Goal: Transaction & Acquisition: Obtain resource

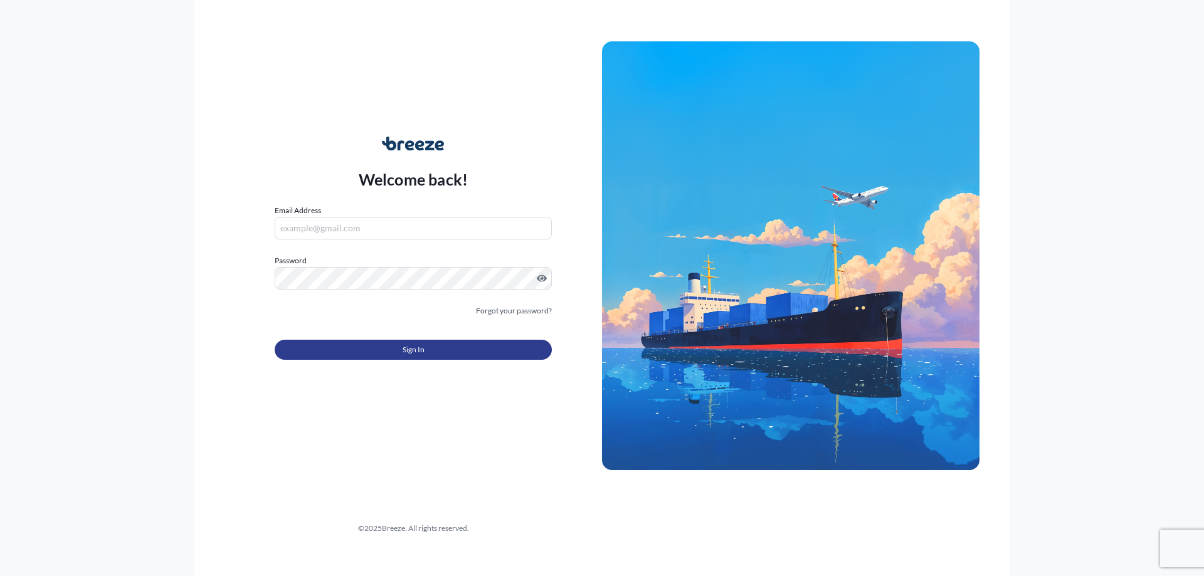
type input "[PERSON_NAME][EMAIL_ADDRESS][DOMAIN_NAME]"
click at [429, 347] on button "Sign In" at bounding box center [413, 350] width 277 height 20
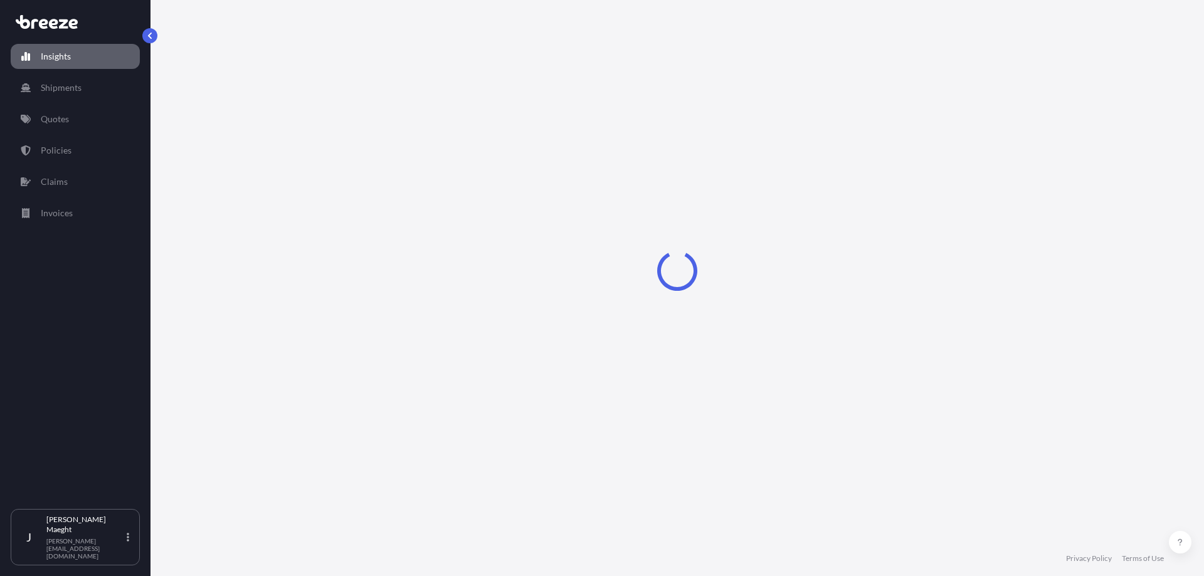
select select "2025"
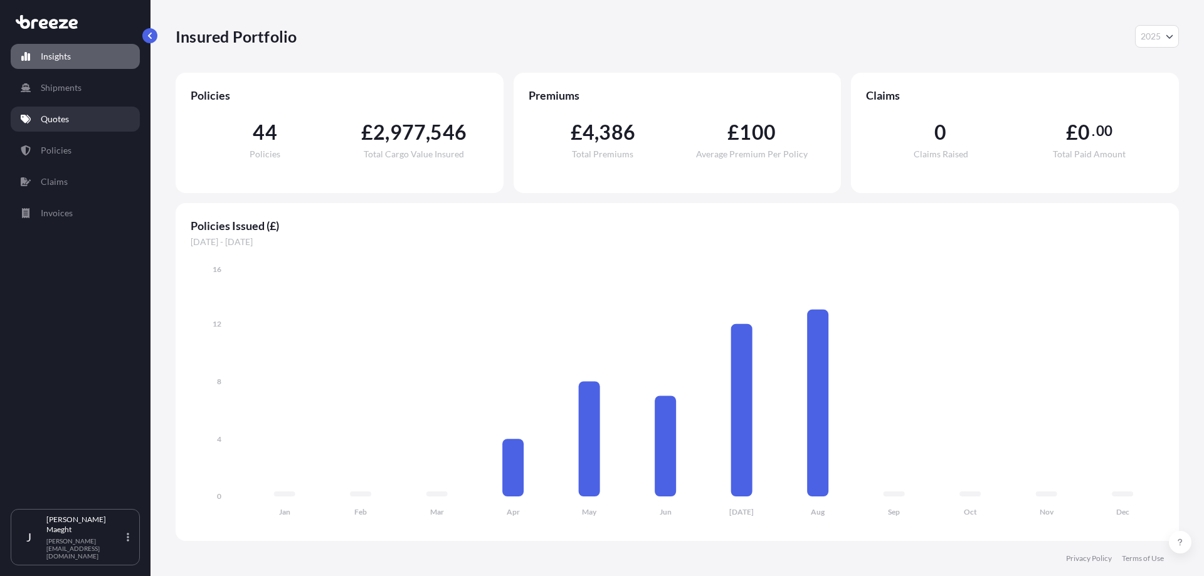
click at [48, 118] on p "Quotes" at bounding box center [55, 119] width 28 height 13
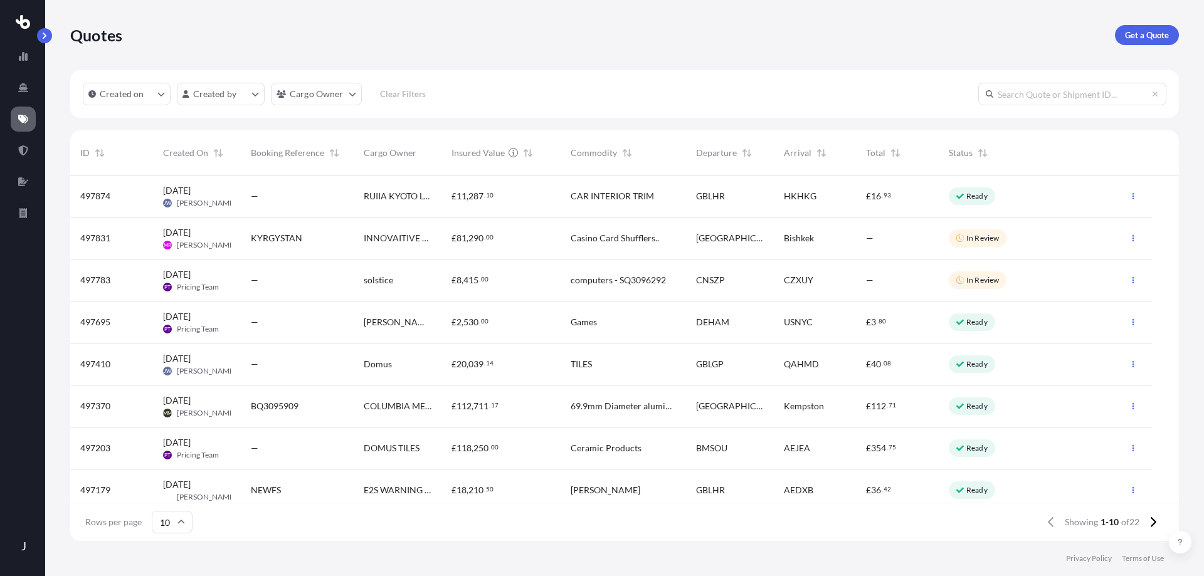
scroll to position [363, 1099]
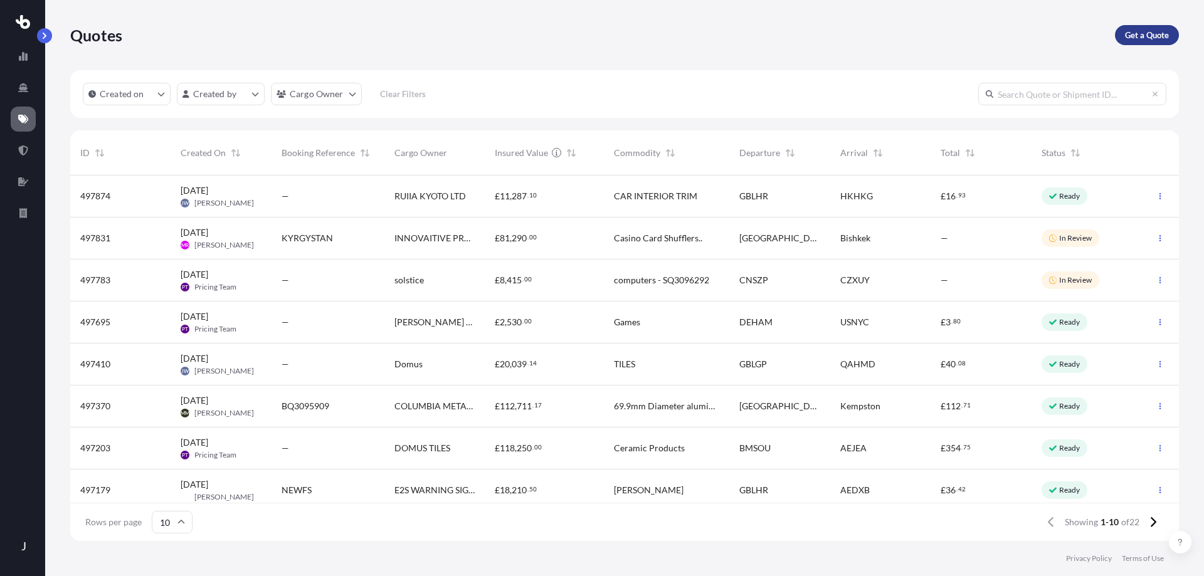
click at [1142, 33] on p "Get a Quote" at bounding box center [1147, 35] width 44 height 13
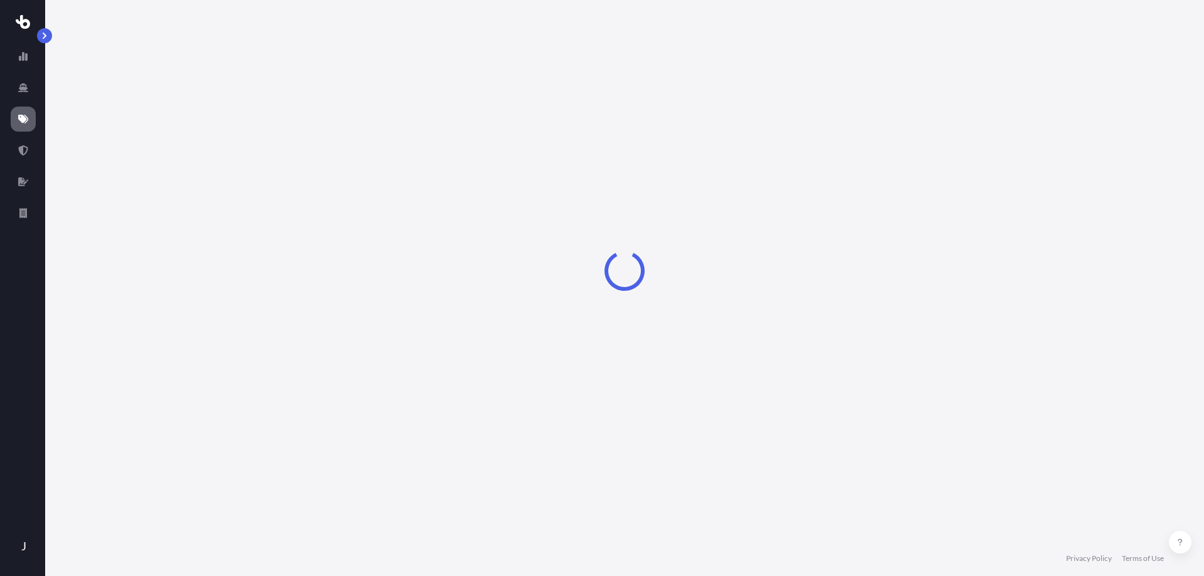
select select "Sea"
select select "1"
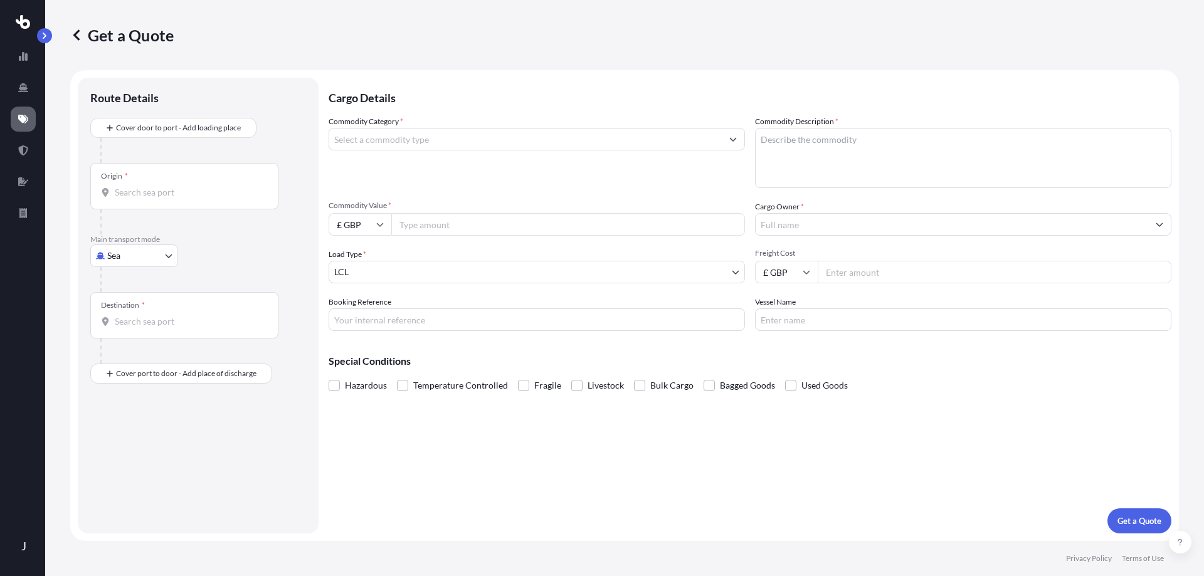
click at [152, 187] on input "Origin *" at bounding box center [189, 192] width 148 height 13
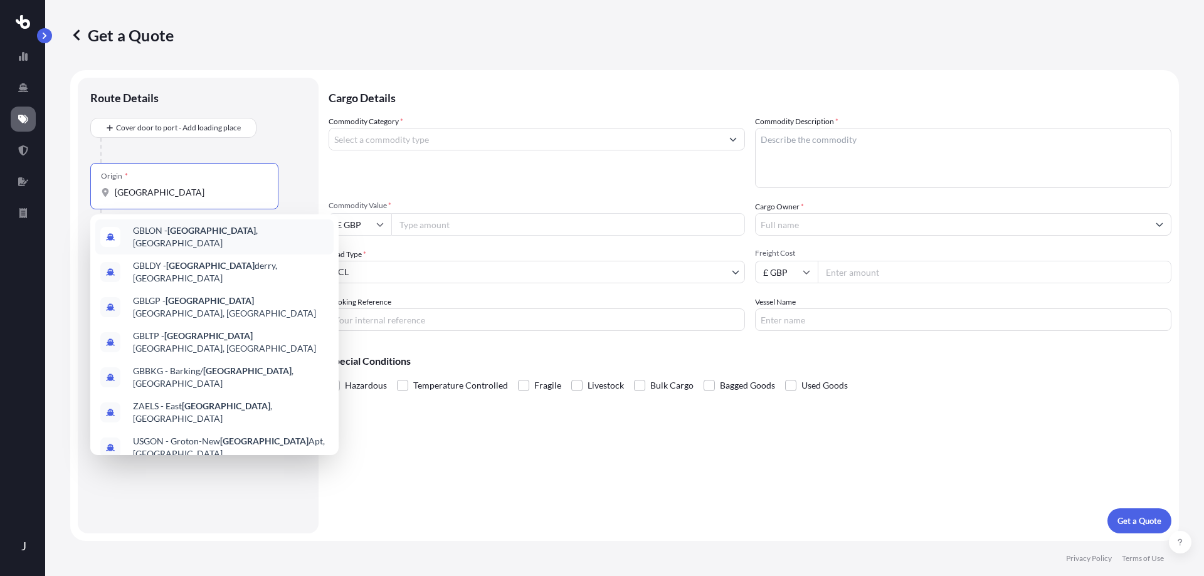
click at [154, 233] on span "GBLON - [GEOGRAPHIC_DATA] , [GEOGRAPHIC_DATA]" at bounding box center [231, 236] width 196 height 25
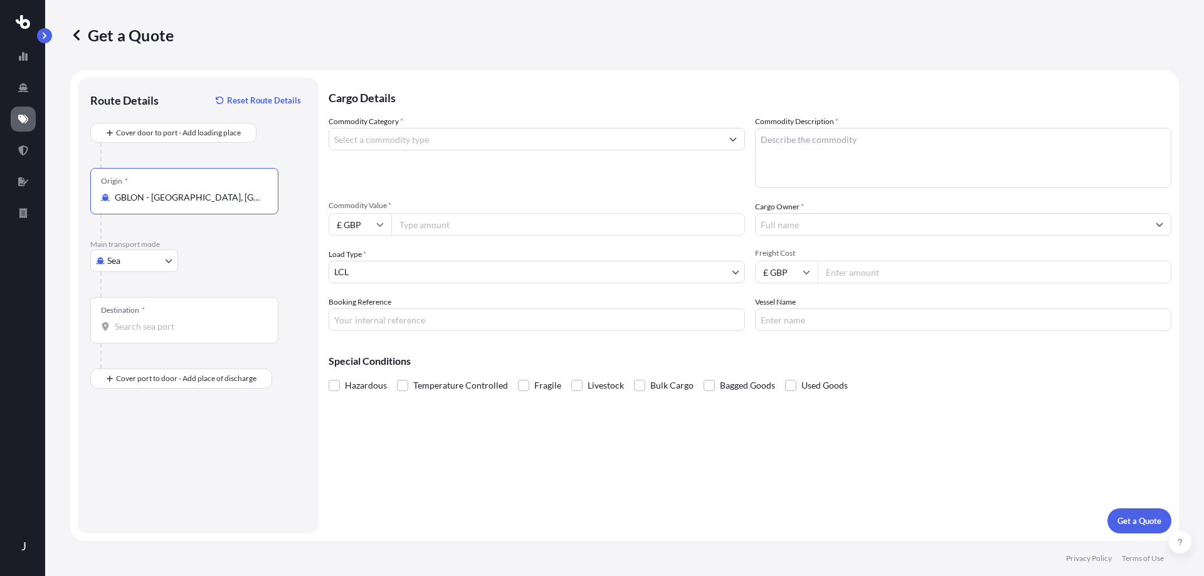
type input "GBLON - [GEOGRAPHIC_DATA], [GEOGRAPHIC_DATA]"
click at [166, 256] on body "10 options available. J Get a Quote Route Details Reset Route Details Cover doo…" at bounding box center [602, 288] width 1204 height 576
click at [133, 316] on div "Air" at bounding box center [134, 316] width 78 height 23
select select "Air"
click at [138, 323] on input "Destination *" at bounding box center [189, 326] width 148 height 13
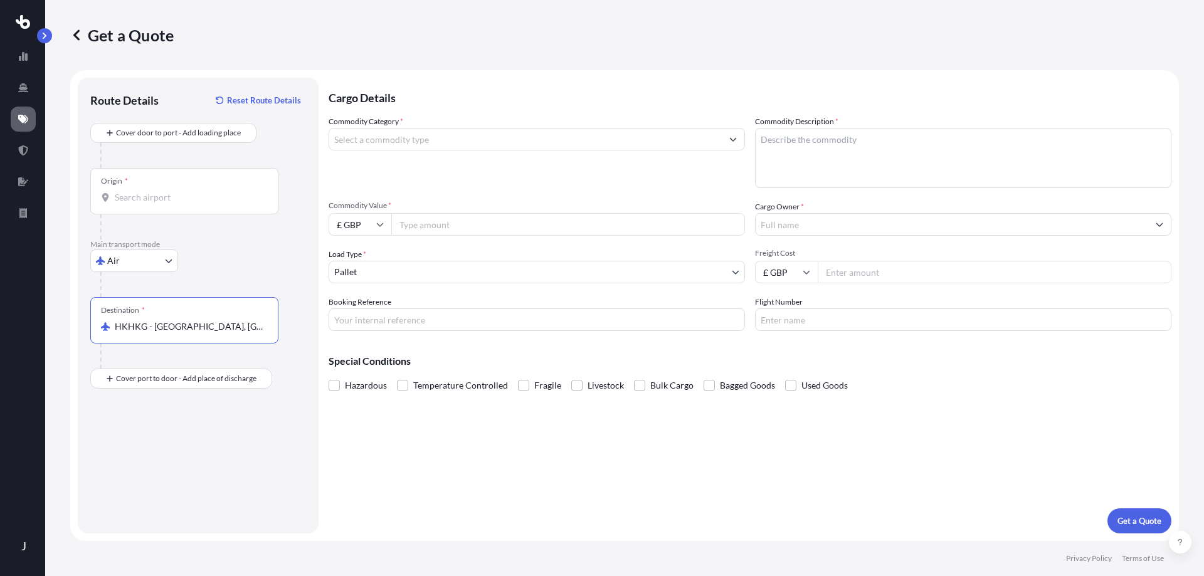
type input "HKHKG - [GEOGRAPHIC_DATA], [GEOGRAPHIC_DATA]"
click at [421, 140] on input "Commodity Category *" at bounding box center [525, 139] width 392 height 23
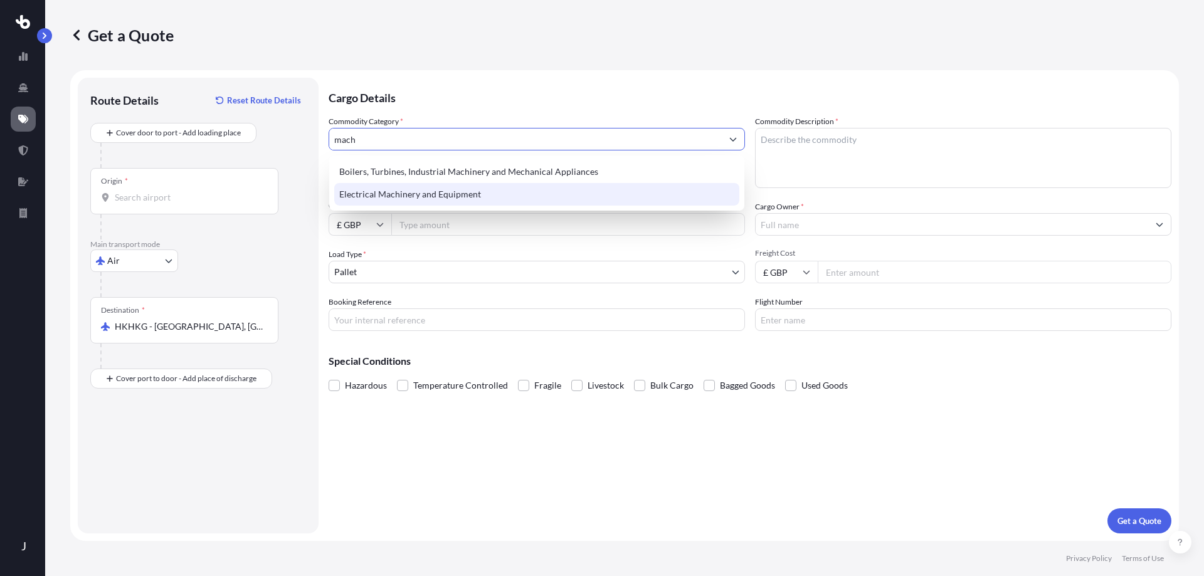
click at [423, 198] on div "Electrical Machinery and Equipment" at bounding box center [536, 194] width 405 height 23
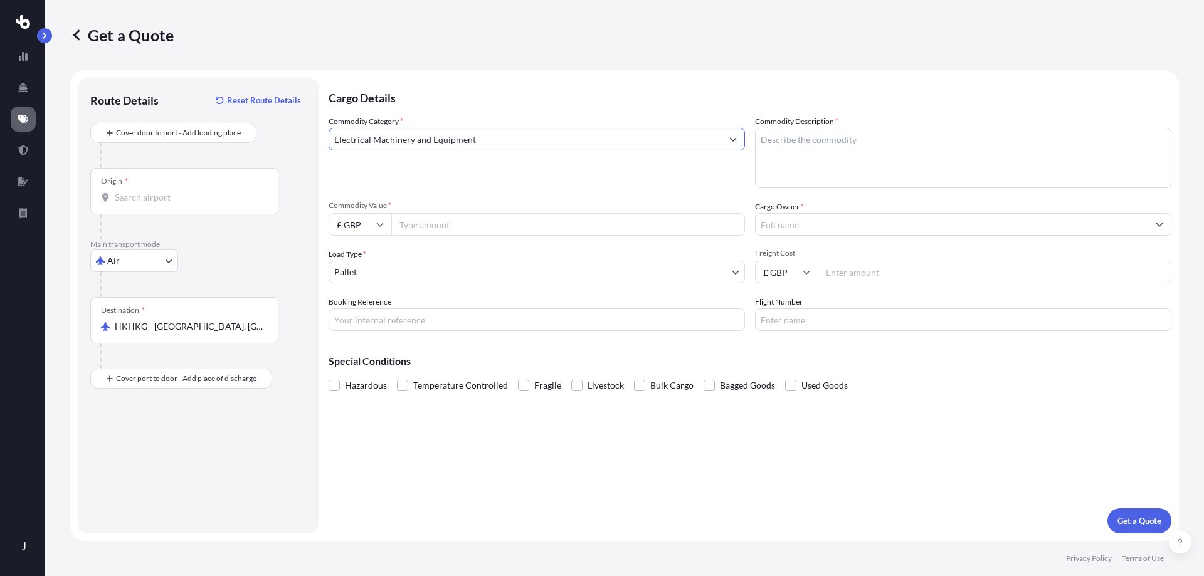
type input "Electrical Machinery and Equipment"
click at [424, 228] on input "Commodity Value *" at bounding box center [568, 224] width 354 height 23
type input "50000.00"
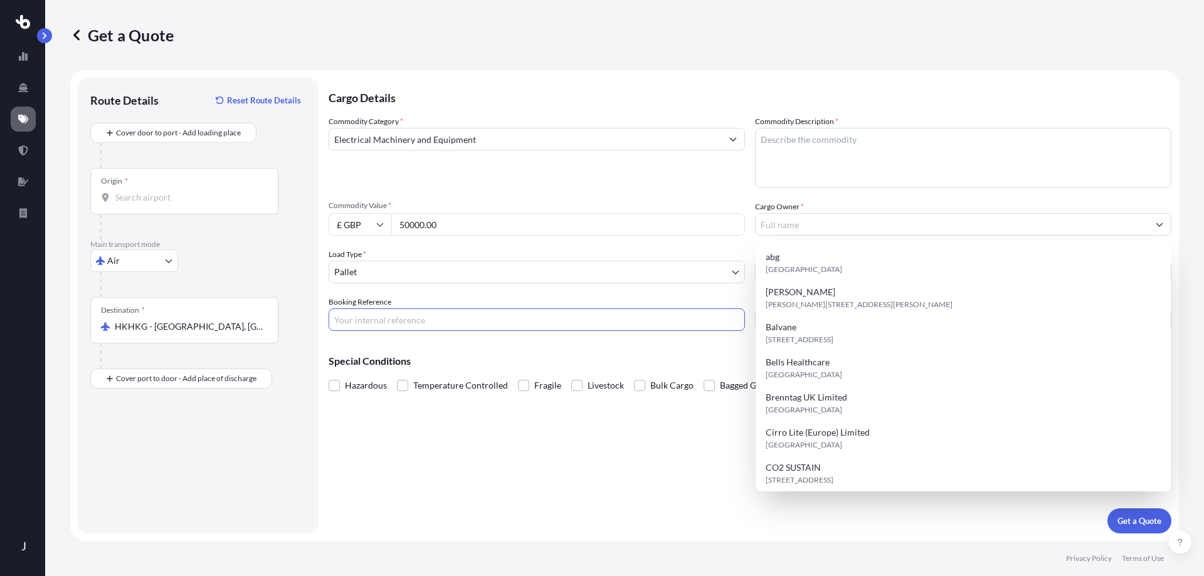
click at [379, 318] on input "Booking Reference" at bounding box center [537, 319] width 416 height 23
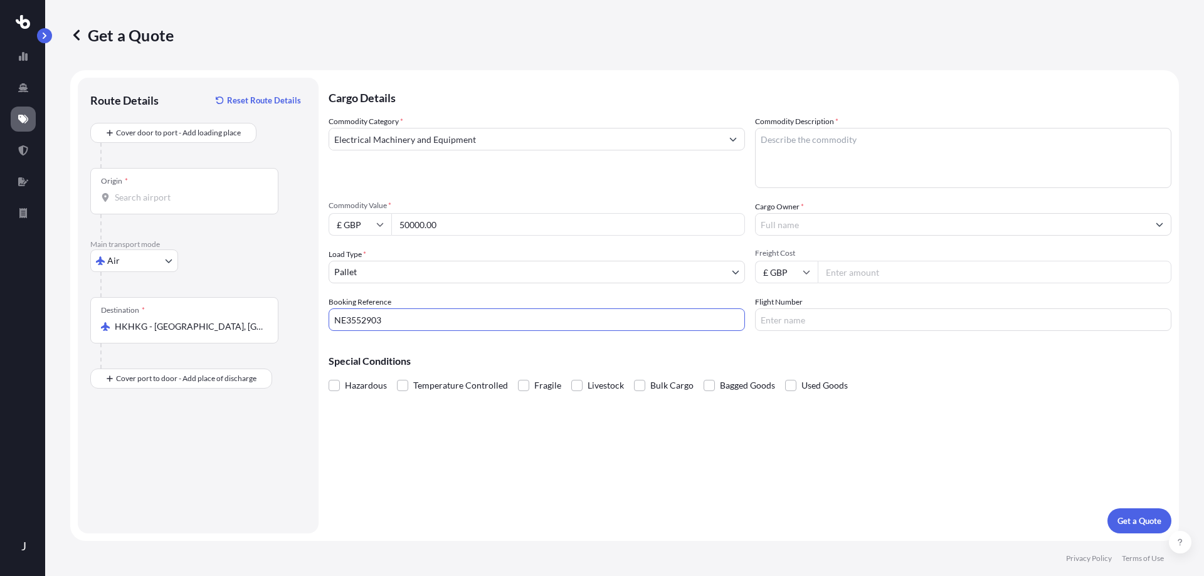
type input "NE3552903"
click at [793, 386] on label "Used Goods" at bounding box center [816, 385] width 63 height 19
click at [785, 376] on input "Used Goods" at bounding box center [785, 376] width 0 height 0
click at [824, 151] on textarea "Commodity Description *" at bounding box center [963, 158] width 416 height 60
type textarea "MACHINERY EQUIPMENT"
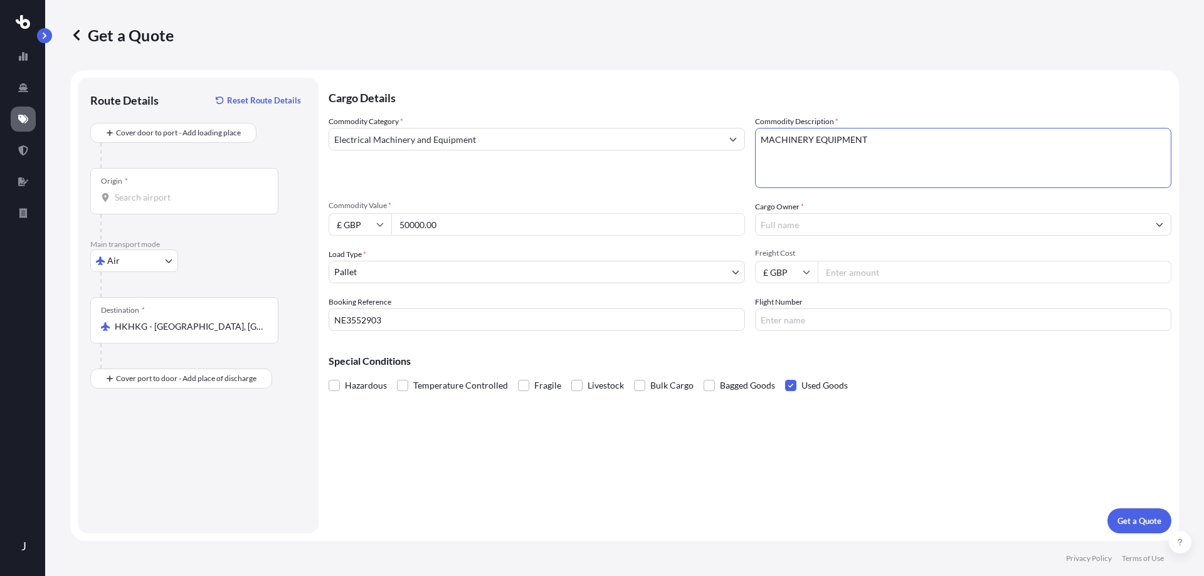
click at [793, 229] on input "Cargo Owner *" at bounding box center [951, 224] width 392 height 23
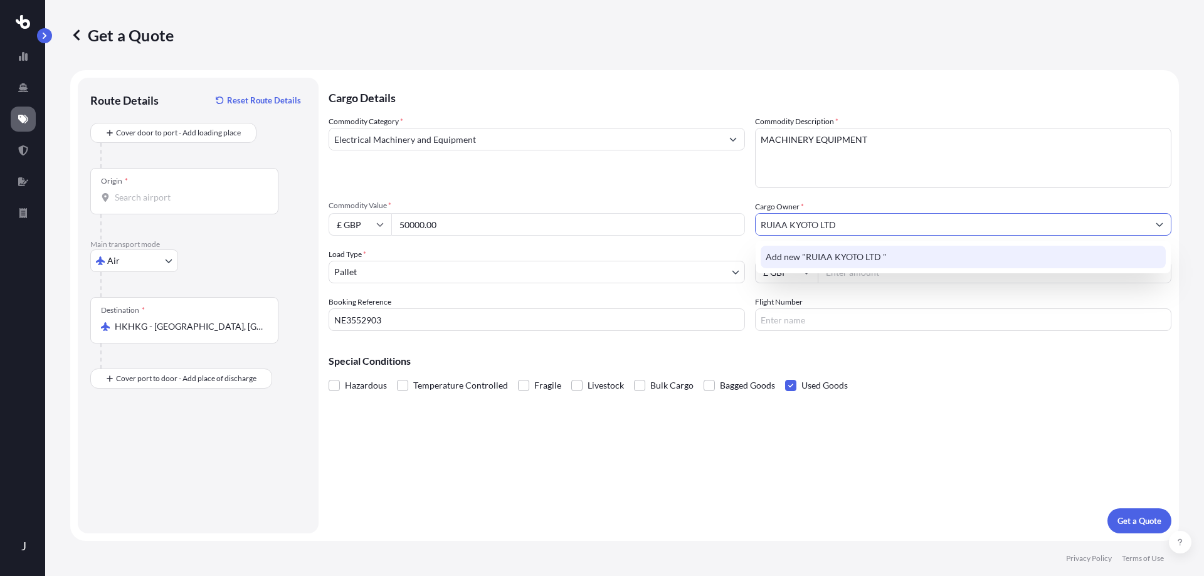
click at [853, 253] on span "Add new "RUIAA KYOTO LTD "" at bounding box center [826, 257] width 121 height 13
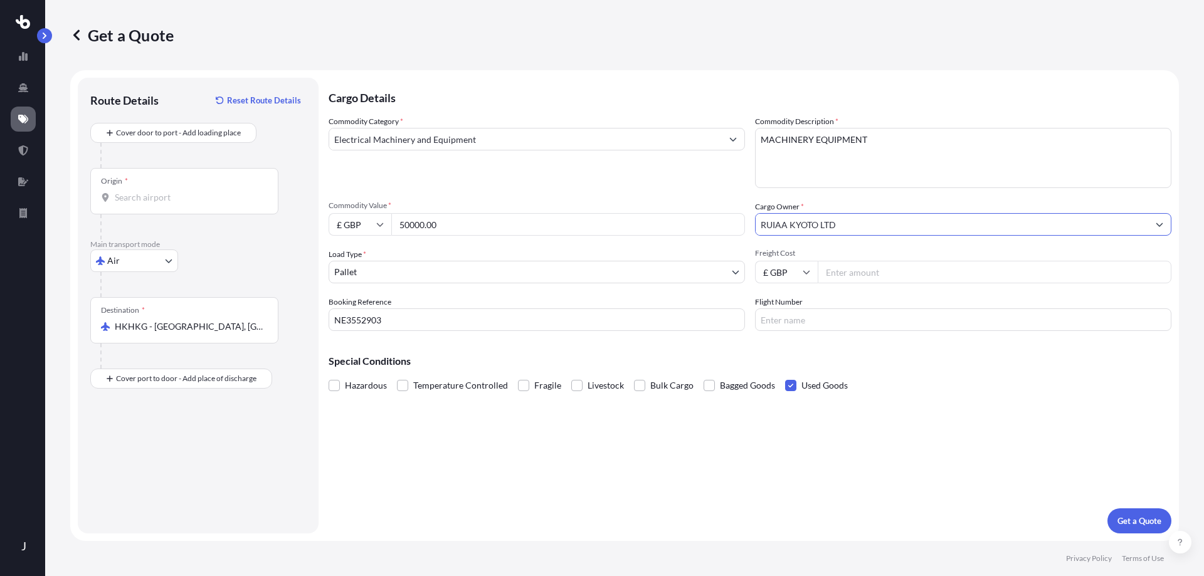
type input "RUIAA KYOTO LTD"
click at [851, 273] on input "Freight Cost" at bounding box center [995, 272] width 354 height 23
type input "3"
type input "500.00"
click at [1135, 518] on p "Get a Quote" at bounding box center [1139, 521] width 44 height 13
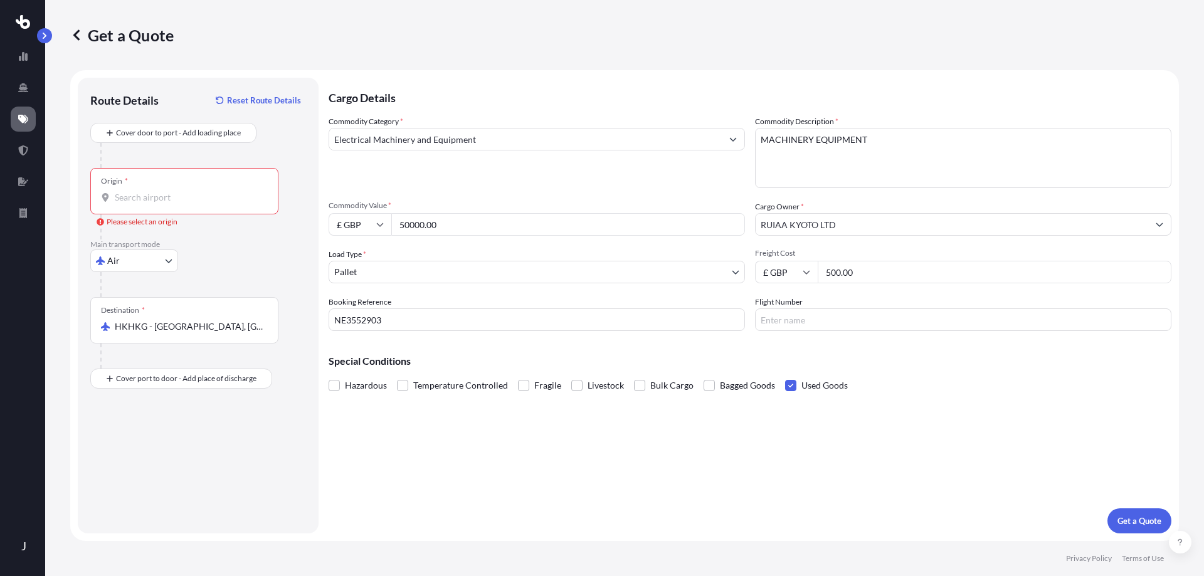
click at [154, 199] on input "Origin * Please select an origin" at bounding box center [189, 197] width 148 height 13
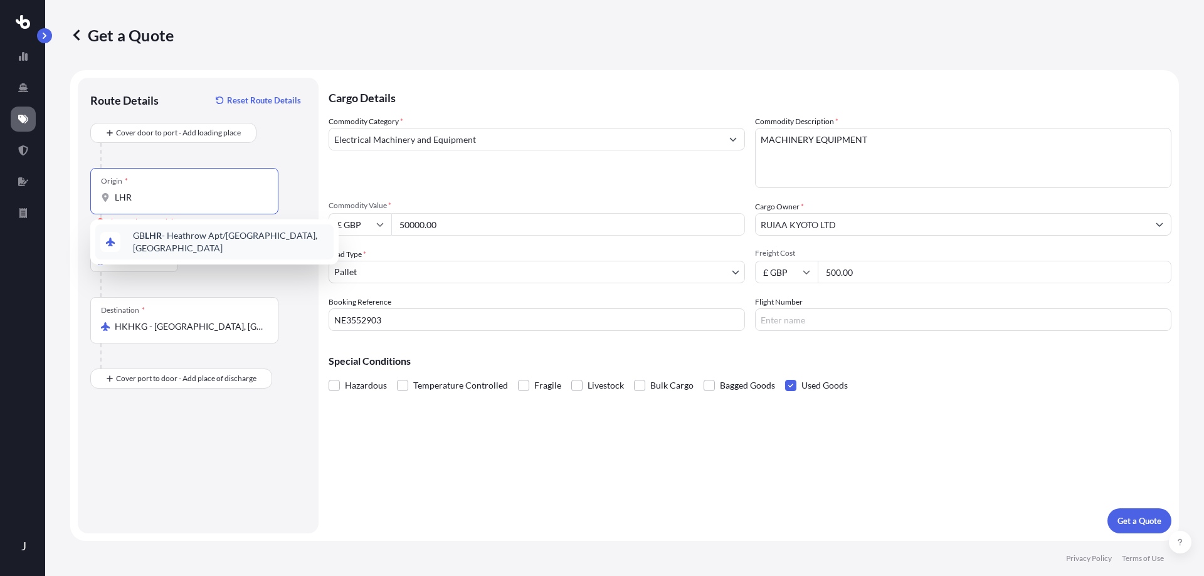
click at [190, 239] on span "GB LHR - Heathrow Apt/[GEOGRAPHIC_DATA], [GEOGRAPHIC_DATA]" at bounding box center [231, 241] width 196 height 25
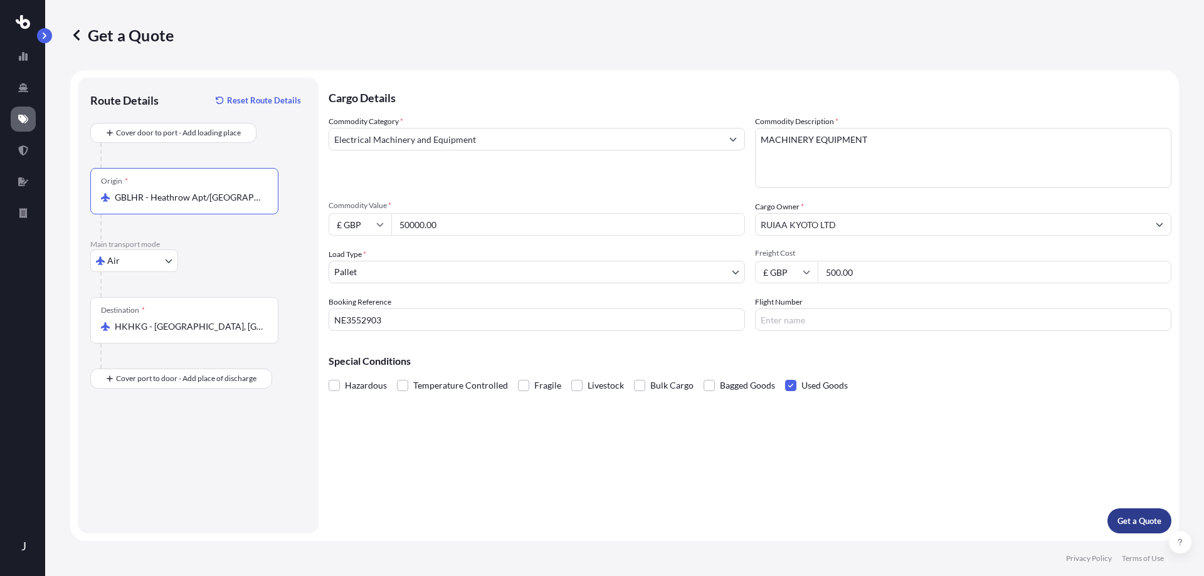
type input "GBLHR - Heathrow Apt/[GEOGRAPHIC_DATA], [GEOGRAPHIC_DATA]"
click at [1145, 518] on p "Get a Quote" at bounding box center [1139, 521] width 44 height 13
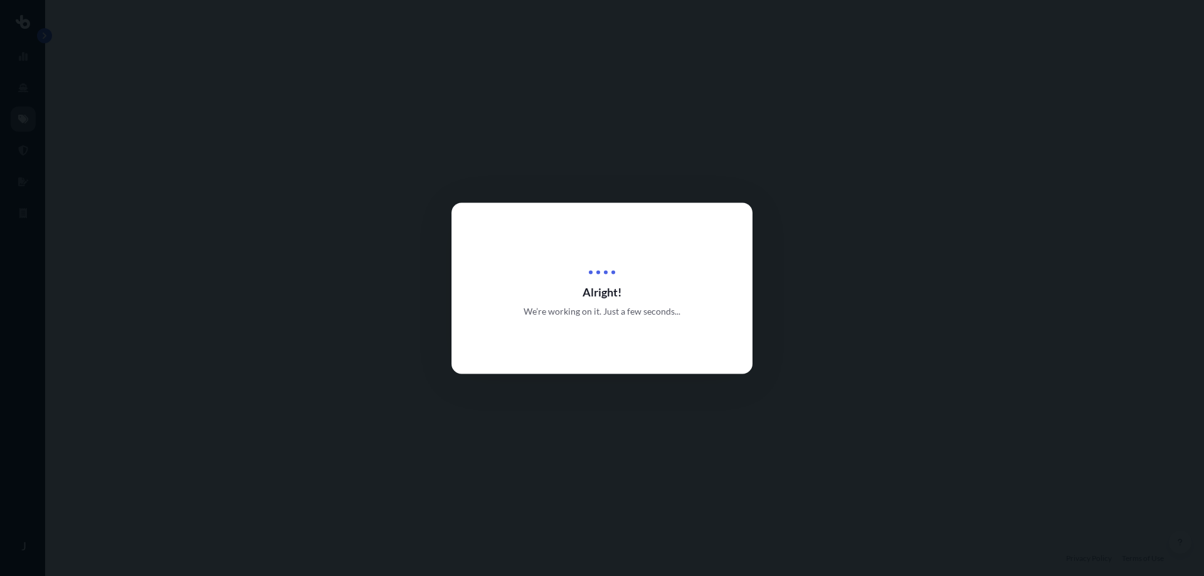
select select "Air"
select select "1"
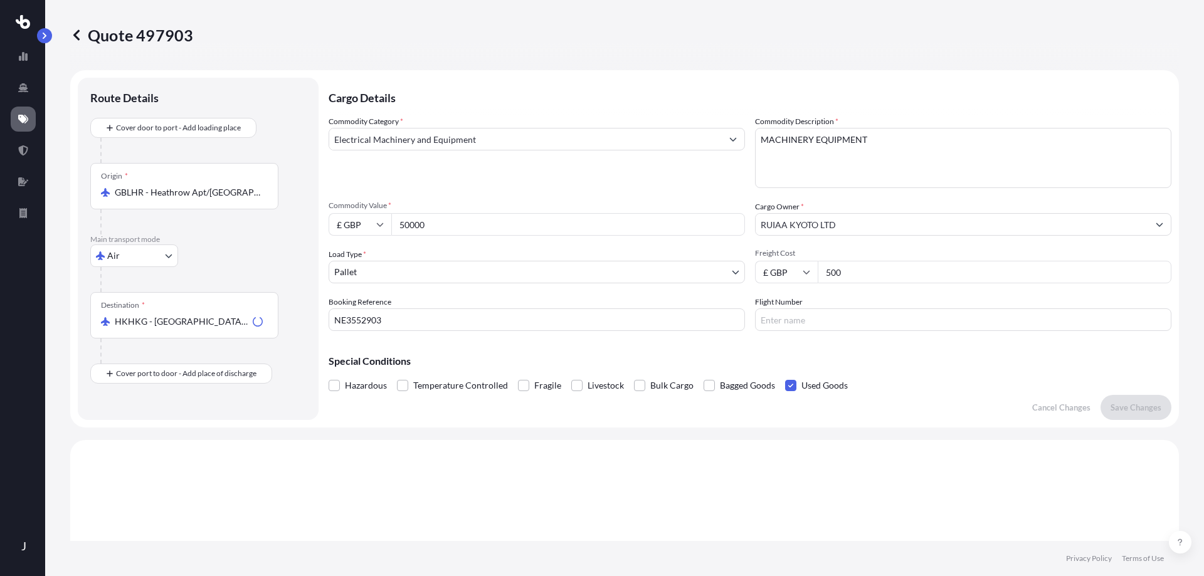
scroll to position [377, 0]
